Goal: Share content: Share content

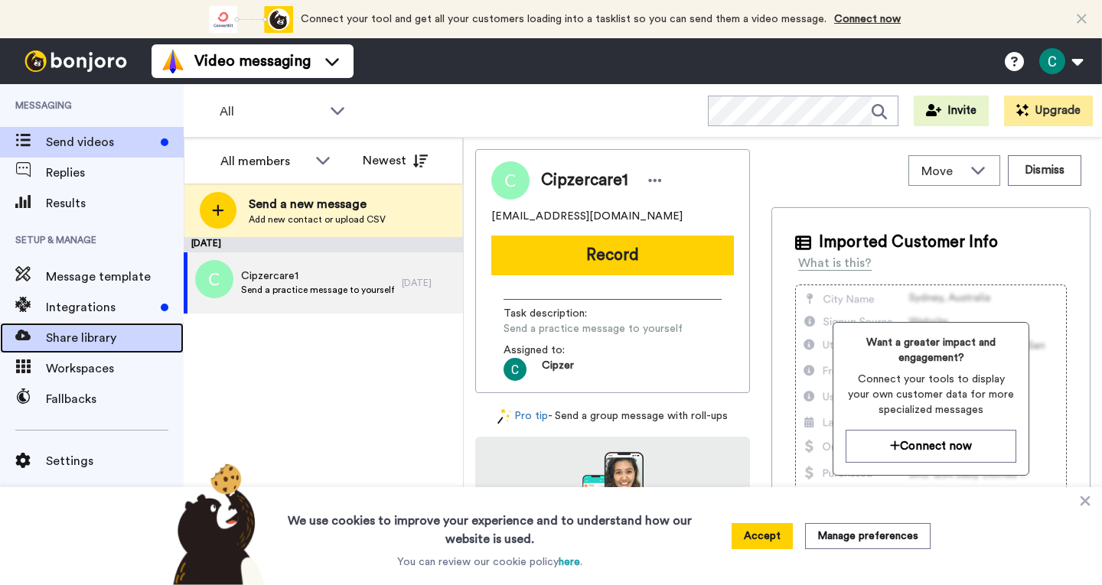
click at [77, 342] on span "Share library" at bounding box center [115, 338] width 138 height 18
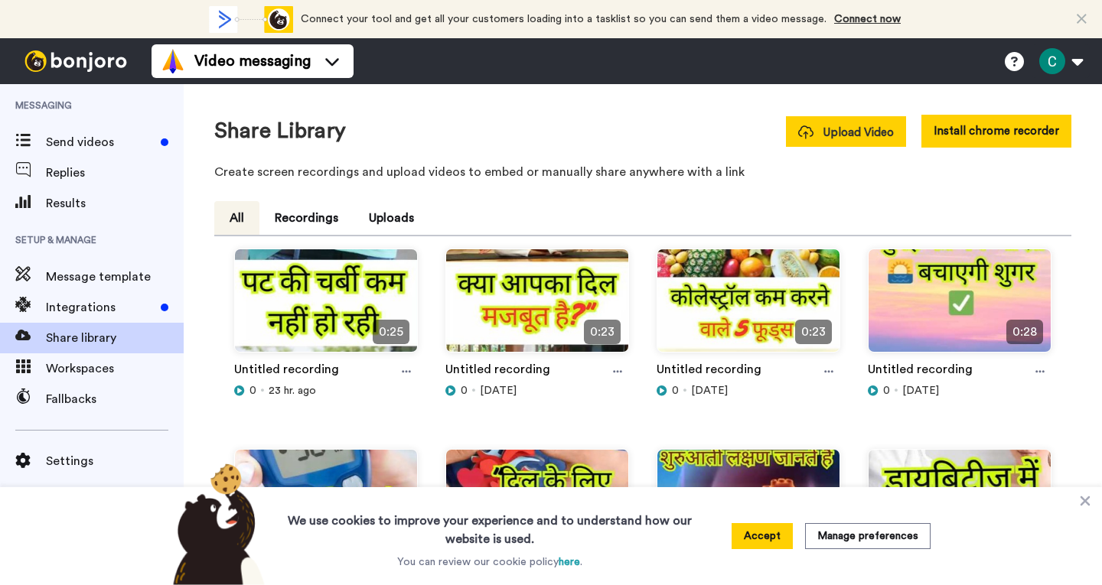
click at [855, 121] on button "Upload Video" at bounding box center [846, 131] width 120 height 31
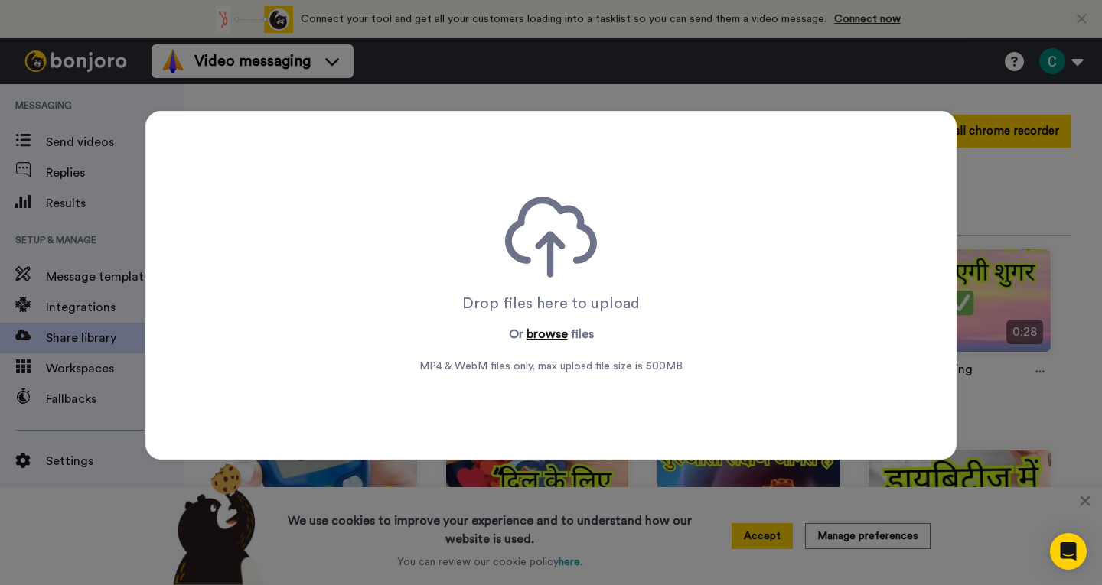
click at [540, 333] on button "browse" at bounding box center [546, 334] width 41 height 18
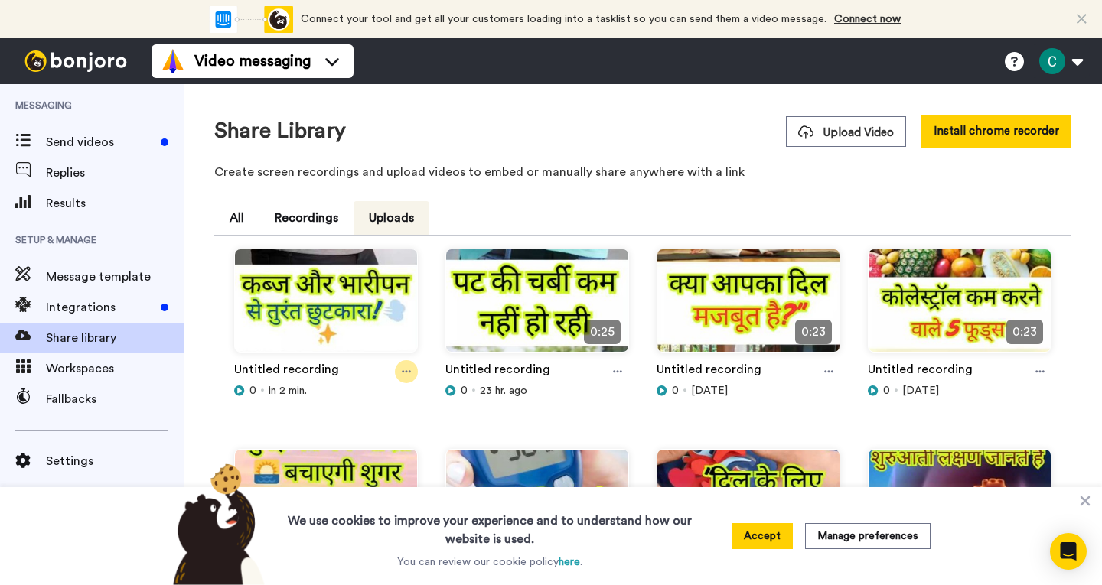
click at [409, 376] on icon at bounding box center [406, 372] width 9 height 11
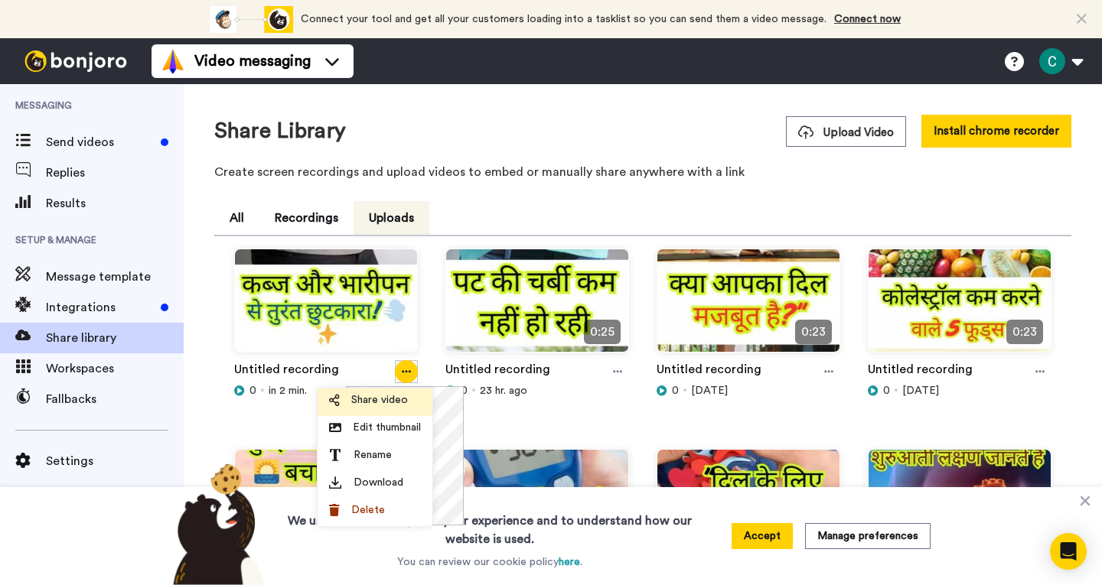
click at [383, 395] on span "Share video" at bounding box center [379, 400] width 57 height 15
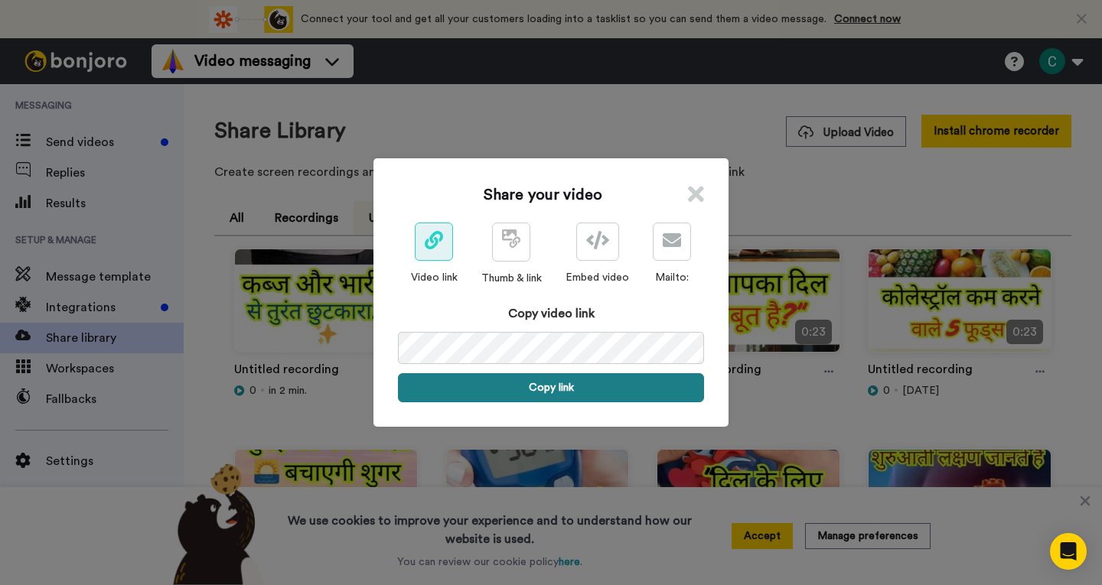
click at [565, 382] on button "Copy link" at bounding box center [551, 387] width 306 height 29
